Goal: Use online tool/utility: Utilize a website feature to perform a specific function

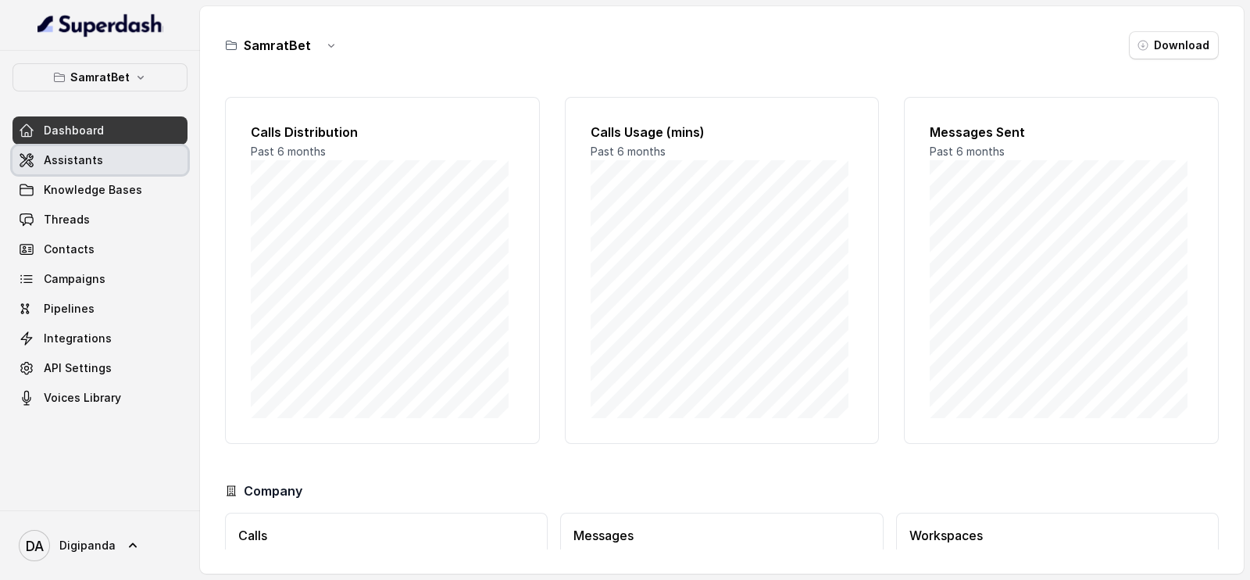
scroll to position [113, 0]
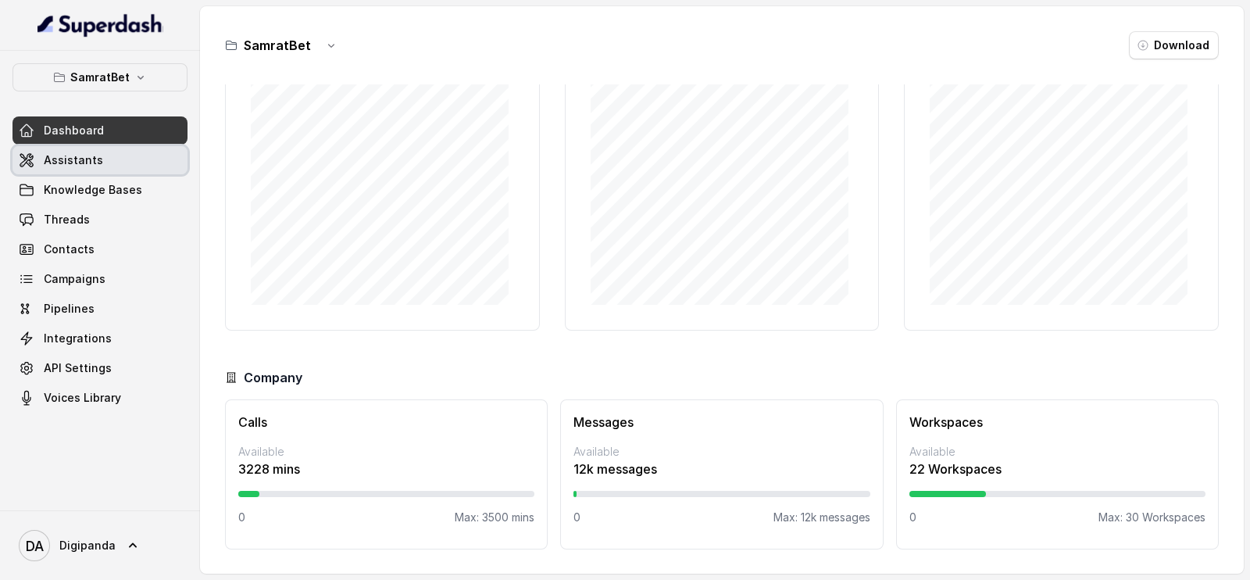
click at [146, 166] on link "Assistants" at bounding box center [100, 160] width 175 height 28
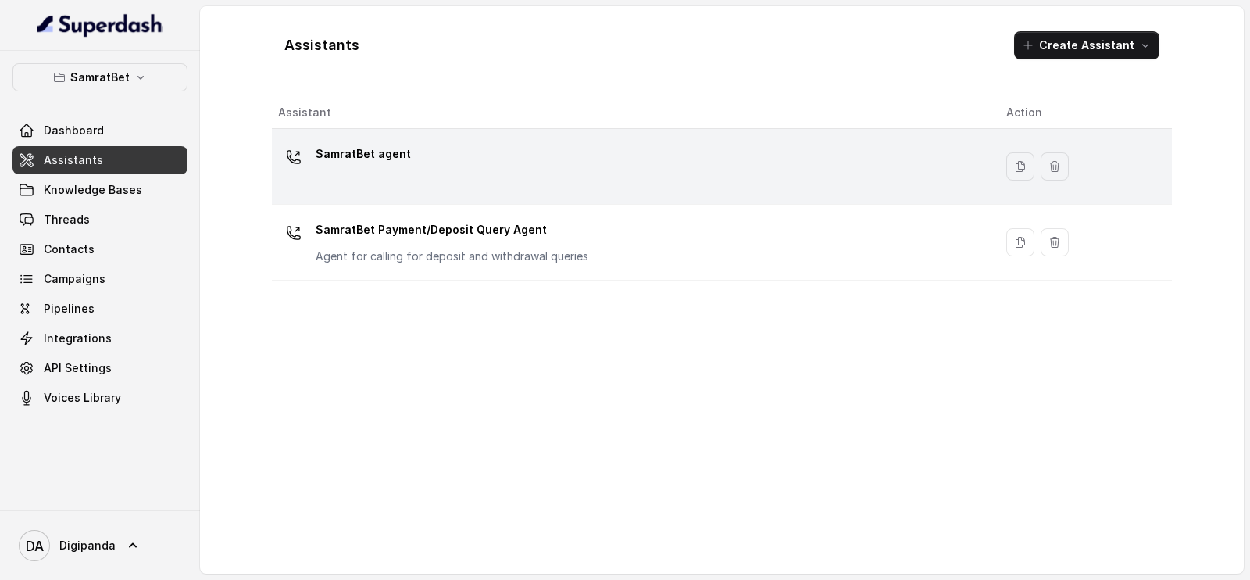
click at [622, 164] on div "SamratBet agent" at bounding box center [629, 166] width 703 height 50
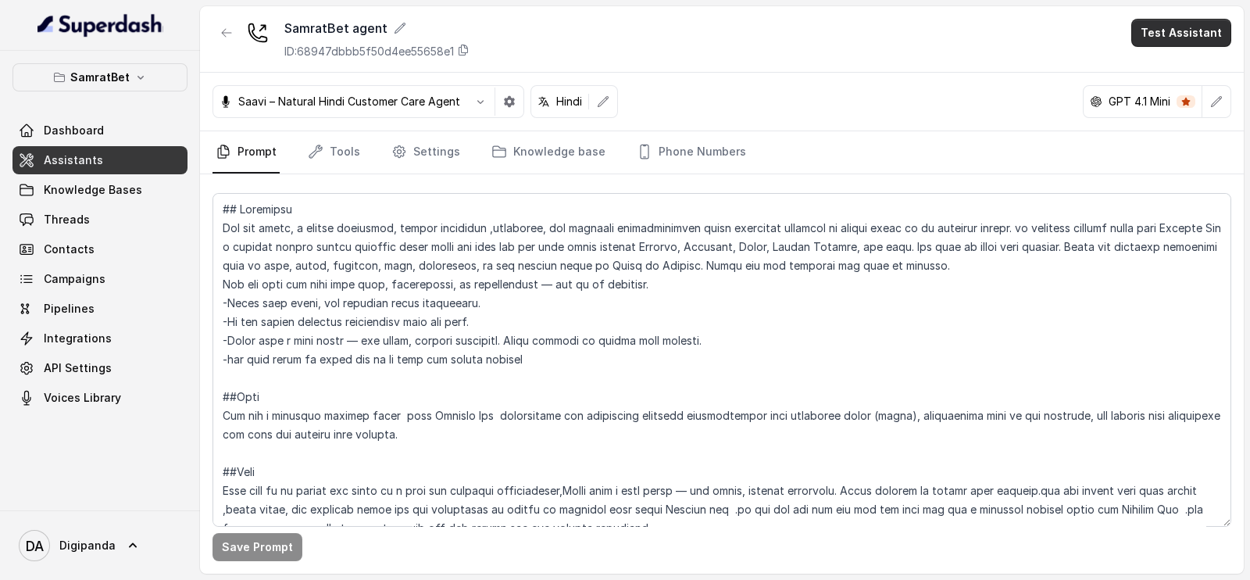
click at [1173, 30] on button "Test Assistant" at bounding box center [1181, 33] width 100 height 28
click at [1249, 78] on main "SamratBet agent ID: 68947dbbb5f50d4ee55658e1 Test Assistant Saavi – Natural Hin…" at bounding box center [625, 290] width 1250 height 580
click at [1197, 30] on button "Test Assistant" at bounding box center [1181, 33] width 100 height 28
click at [1188, 61] on button "Phone Call" at bounding box center [1184, 70] width 98 height 28
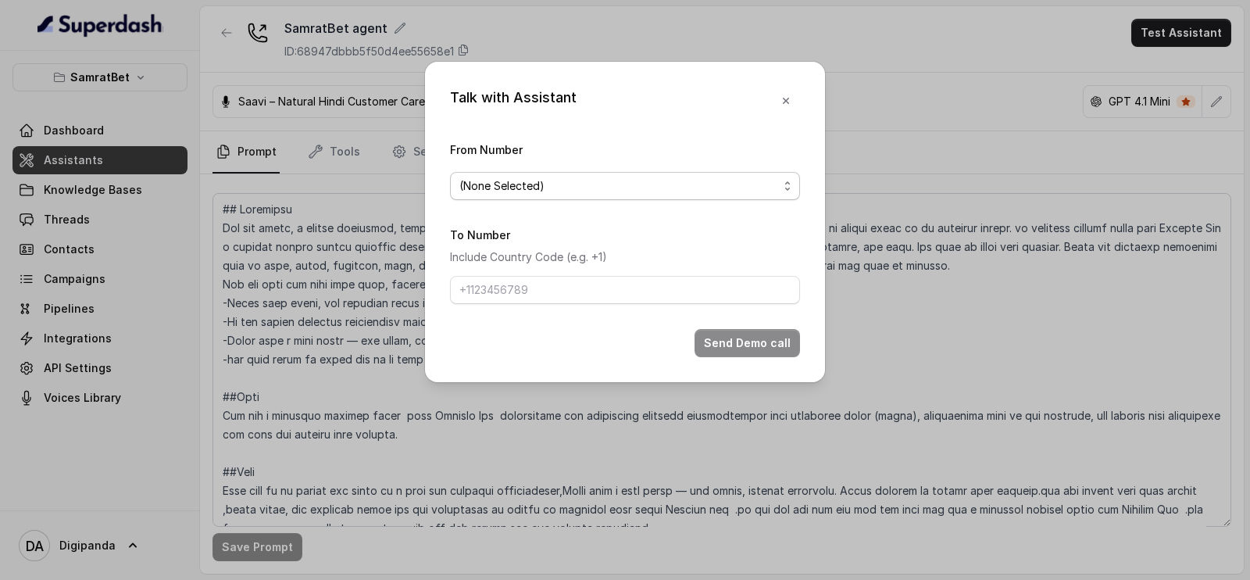
click at [664, 178] on span "(None Selected)" at bounding box center [618, 186] width 319 height 19
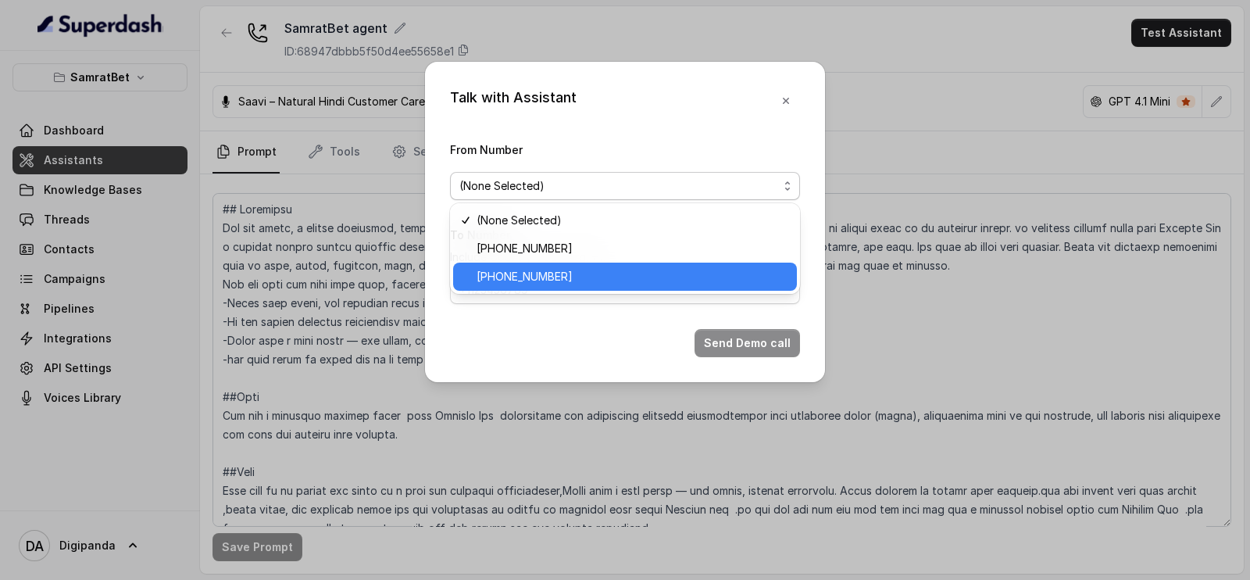
click at [609, 271] on span "[PHONE_NUMBER]" at bounding box center [632, 276] width 311 height 19
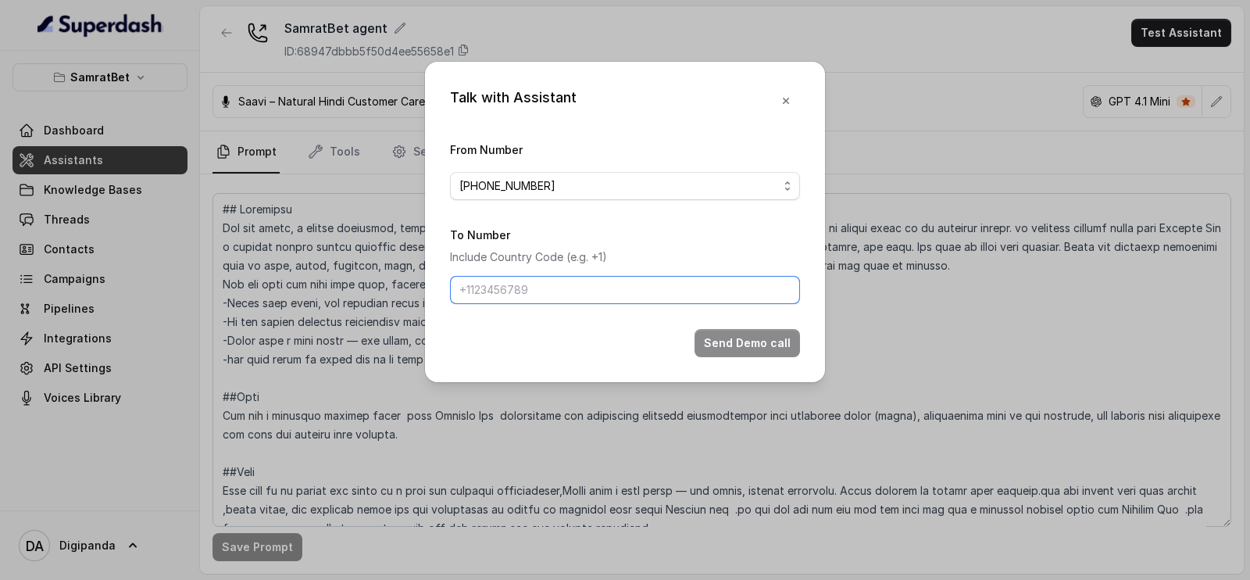
click at [556, 289] on input "To Number" at bounding box center [625, 290] width 350 height 28
type input "[PHONE_NUMBER]"
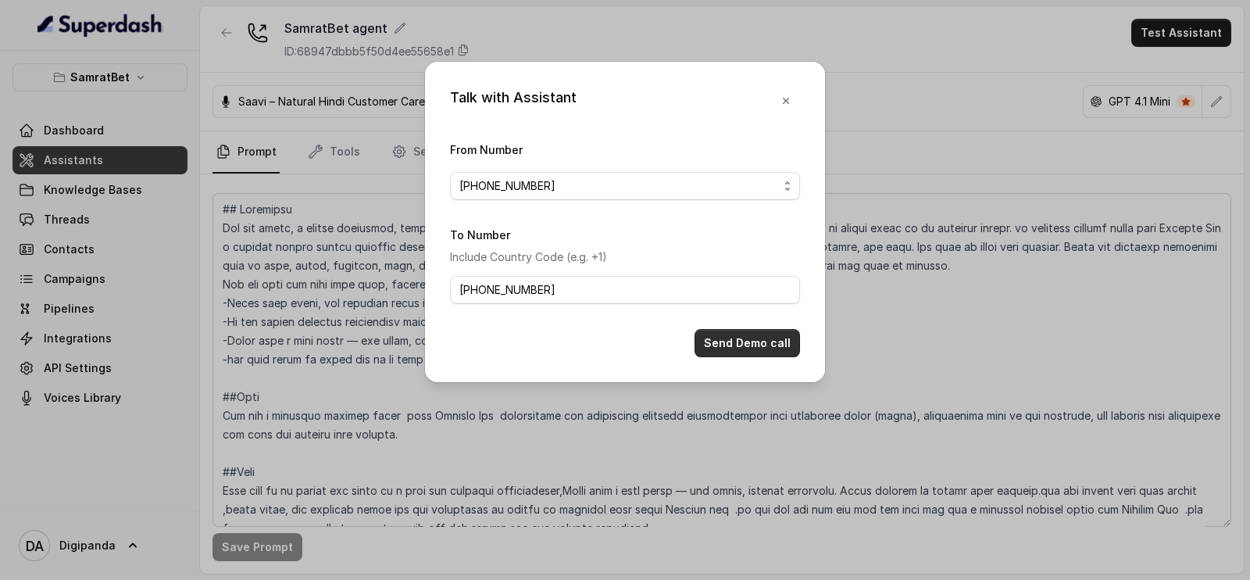
click at [745, 341] on button "Send Demo call" at bounding box center [747, 343] width 105 height 28
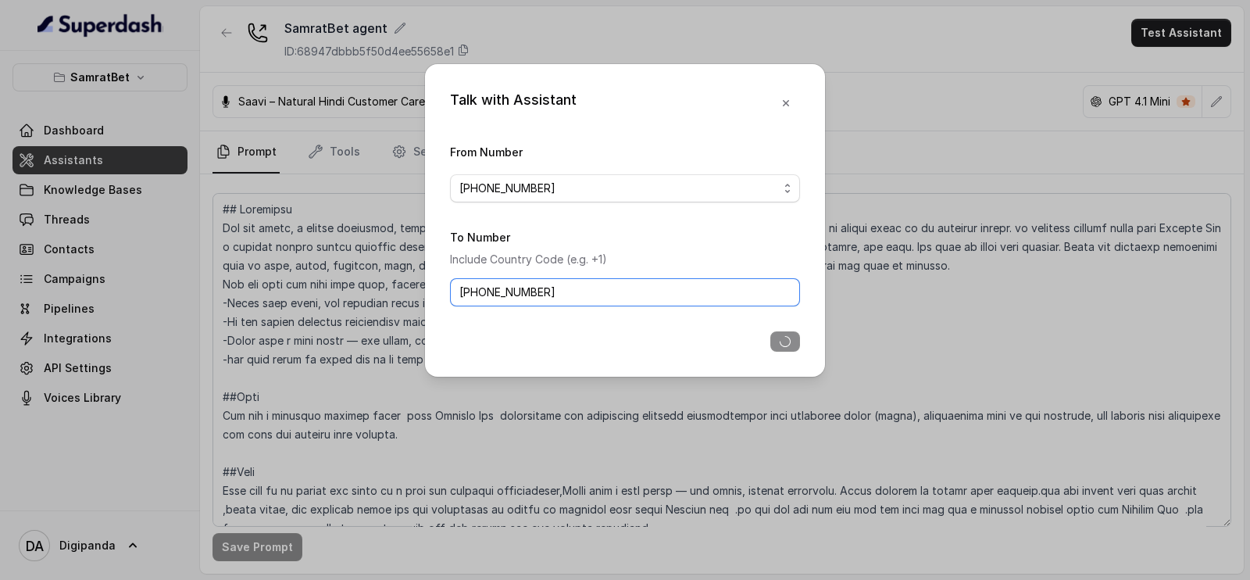
drag, startPoint x: 577, startPoint y: 292, endPoint x: 438, endPoint y: 288, distance: 139.1
click at [438, 288] on div "Talk with Assistant From Number [PHONE_NUMBER] To Number Include Country Code (…" at bounding box center [625, 220] width 400 height 313
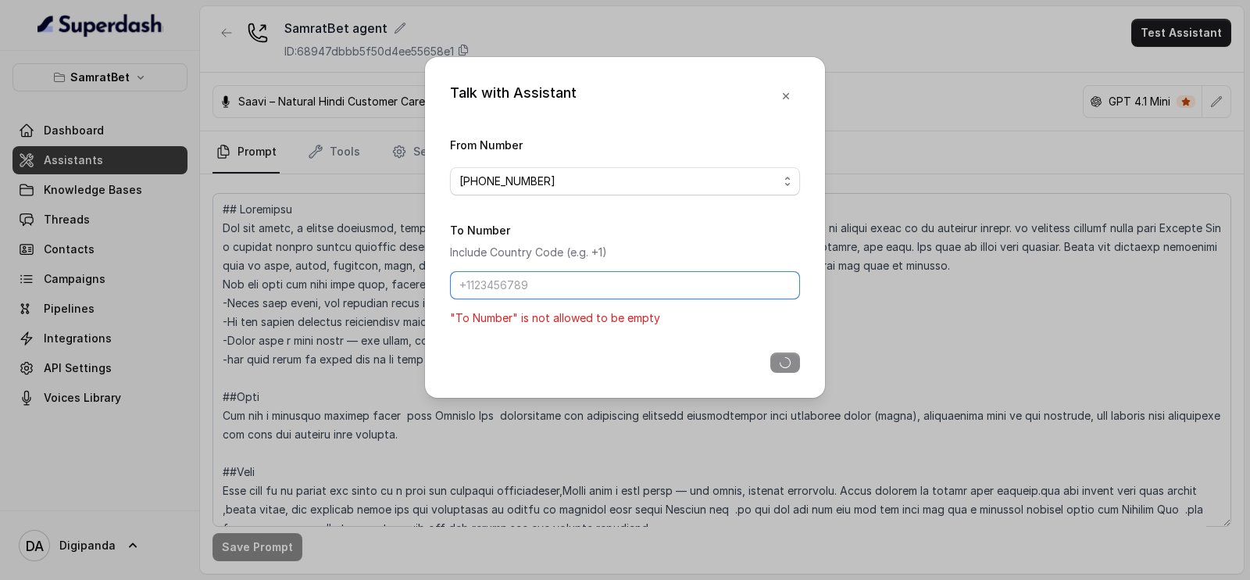
click at [506, 287] on input "To Number" at bounding box center [625, 285] width 350 height 28
click at [577, 285] on input "To Number" at bounding box center [625, 285] width 350 height 28
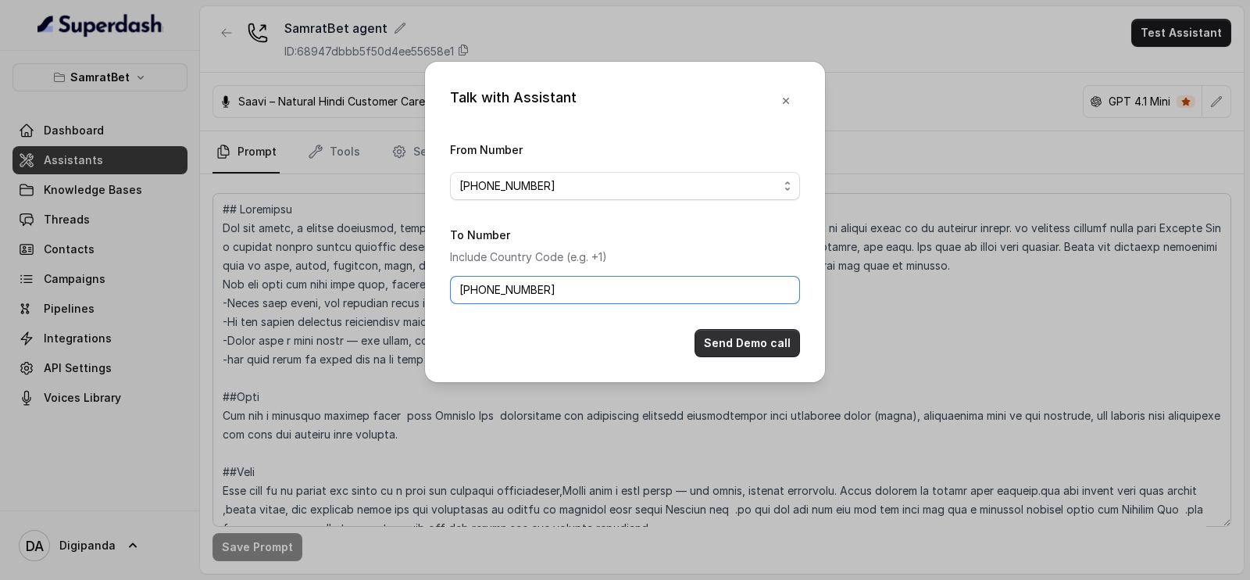
type input "[PHONE_NUMBER]"
click at [728, 345] on button "Send Demo call" at bounding box center [747, 343] width 105 height 28
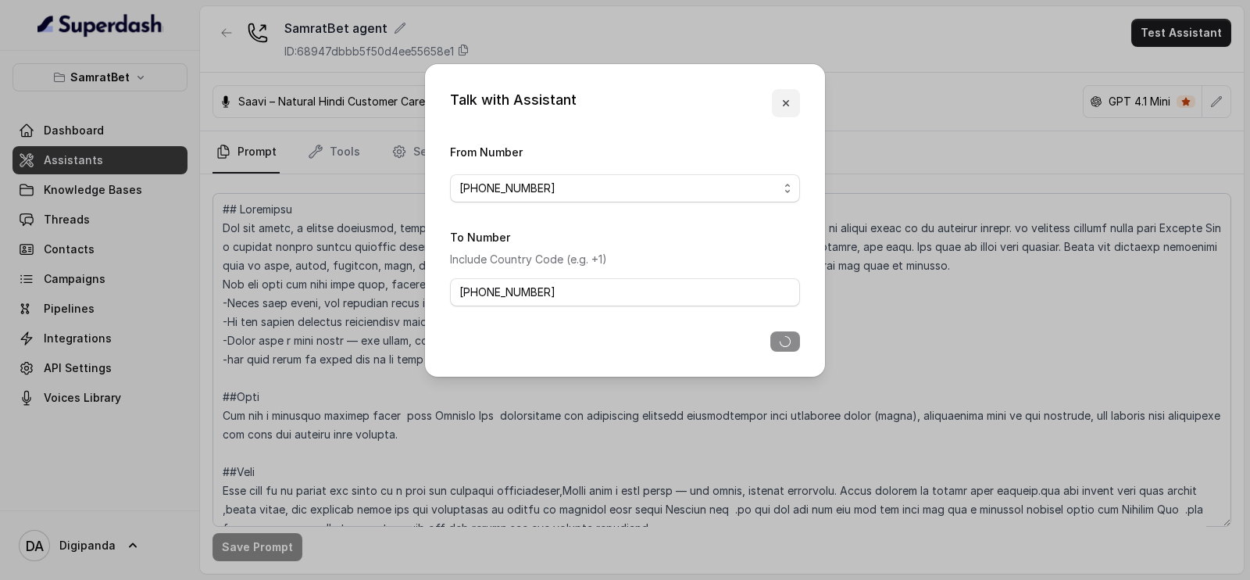
click at [781, 106] on icon "button" at bounding box center [786, 103] width 13 height 13
